Goal: Check status: Check status

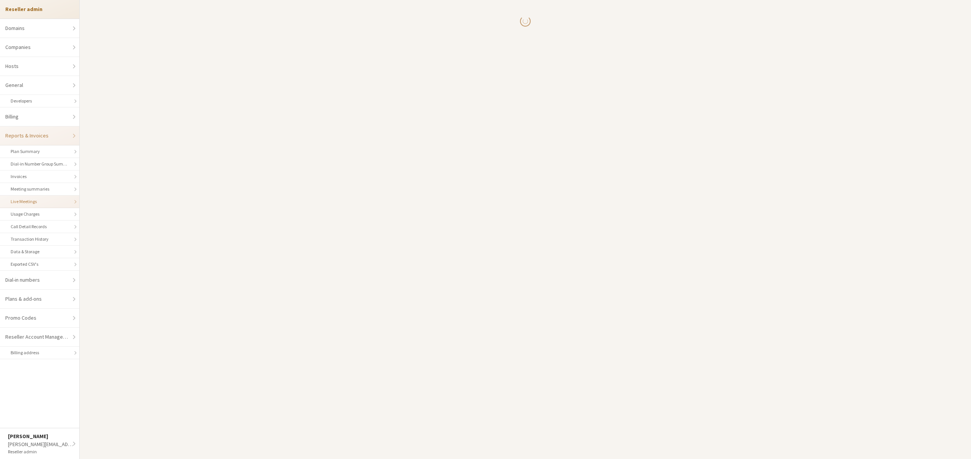
select select "25"
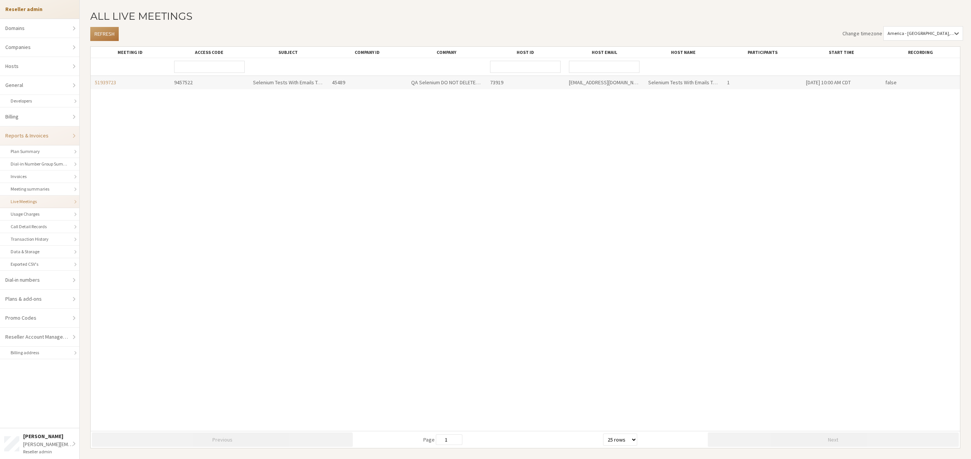
click at [100, 31] on button "Refresh" at bounding box center [104, 34] width 28 height 14
click at [94, 35] on button "Refresh" at bounding box center [104, 34] width 28 height 14
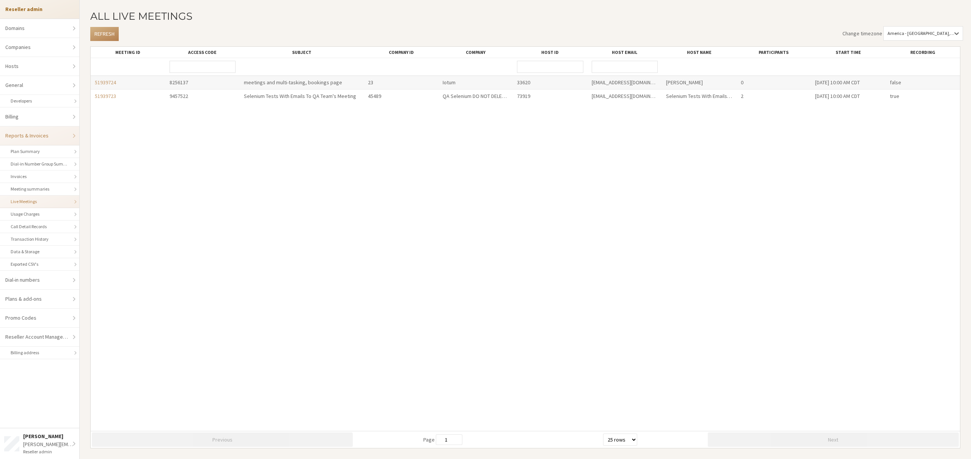
drag, startPoint x: 331, startPoint y: 52, endPoint x: 376, endPoint y: 50, distance: 45.2
click at [376, 50] on div "Meeting ID Access Code Subject Company ID Company Host ID Host Email Host Name …" at bounding box center [525, 52] width 869 height 11
click at [97, 32] on button "Refresh" at bounding box center [104, 34] width 28 height 14
drag, startPoint x: 119, startPoint y: 83, endPoint x: 91, endPoint y: 82, distance: 28.1
click at [91, 82] on div "51939725" at bounding box center [128, 82] width 74 height 13
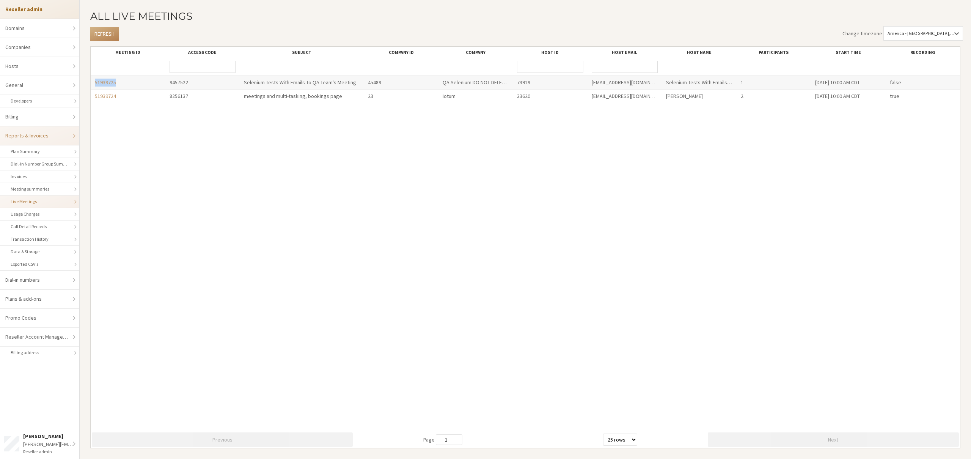
copy link "51939725"
drag, startPoint x: 121, startPoint y: 98, endPoint x: 83, endPoint y: 99, distance: 37.9
click at [83, 99] on div "All Live Meetings Refresh Change timezone America - Chicago, (GMT -05:00) Meeti…" at bounding box center [525, 229] width 891 height 459
copy link "51939724"
click at [104, 33] on button "Refresh" at bounding box center [104, 34] width 28 height 14
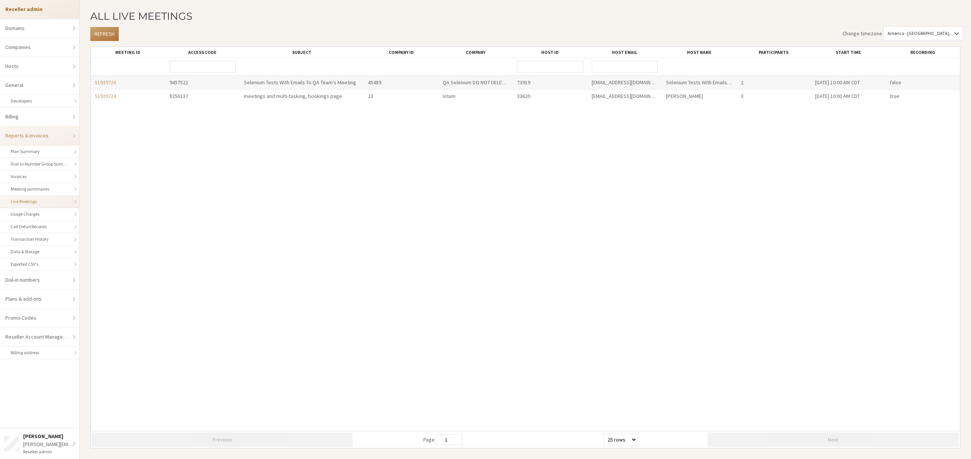
click at [104, 33] on button "Refresh" at bounding box center [104, 34] width 28 height 14
click at [97, 34] on button "Refresh" at bounding box center [104, 34] width 28 height 14
click at [107, 31] on button "Refresh" at bounding box center [104, 34] width 28 height 14
click at [105, 31] on button "Refresh" at bounding box center [104, 34] width 28 height 14
click at [106, 81] on link "51939724" at bounding box center [105, 82] width 21 height 7
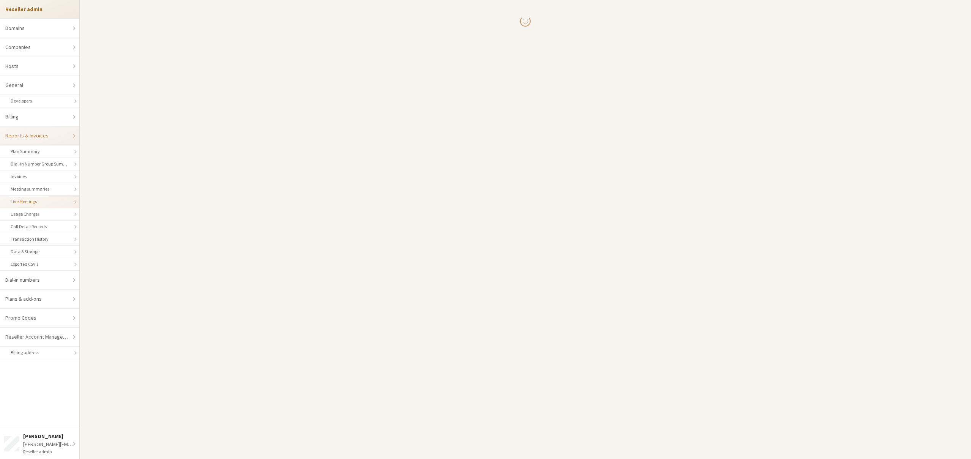
select select "25"
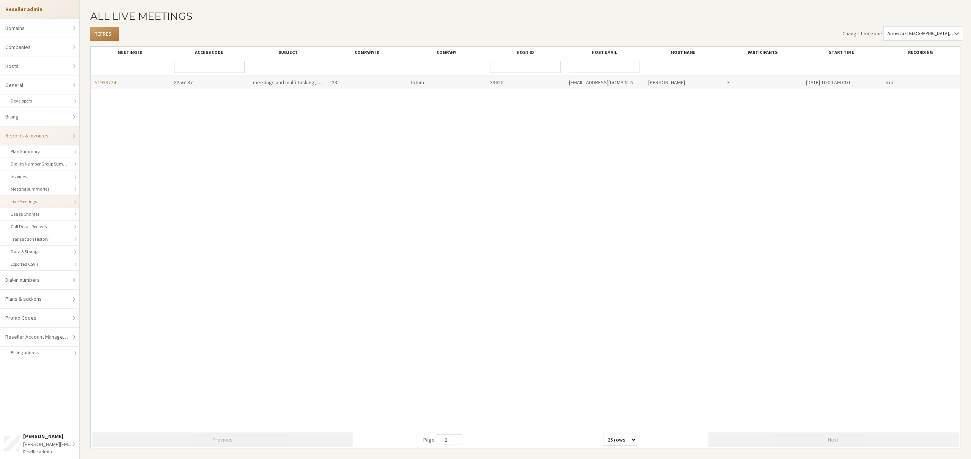
click at [114, 31] on button "Refresh" at bounding box center [104, 34] width 28 height 14
click at [104, 33] on button "Refresh" at bounding box center [104, 34] width 28 height 14
click at [93, 28] on button "Refresh" at bounding box center [104, 34] width 28 height 14
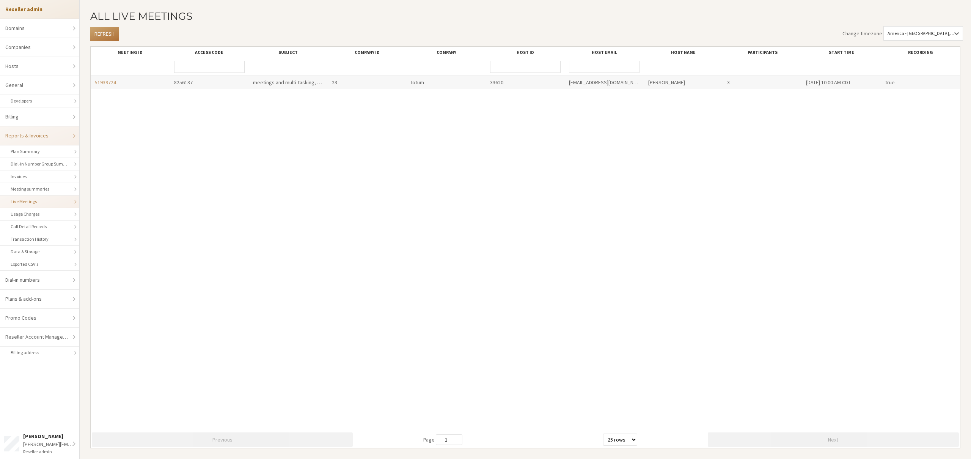
click at [97, 38] on button "Refresh" at bounding box center [104, 34] width 28 height 14
click at [103, 28] on button "Refresh" at bounding box center [104, 34] width 28 height 14
click at [103, 32] on button "Refresh" at bounding box center [104, 34] width 28 height 14
